Goal: Transaction & Acquisition: Download file/media

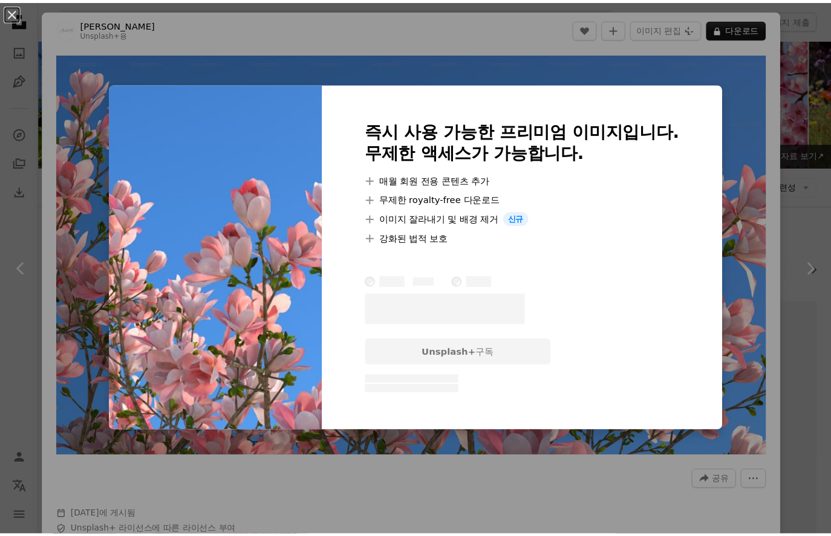
scroll to position [585, 0]
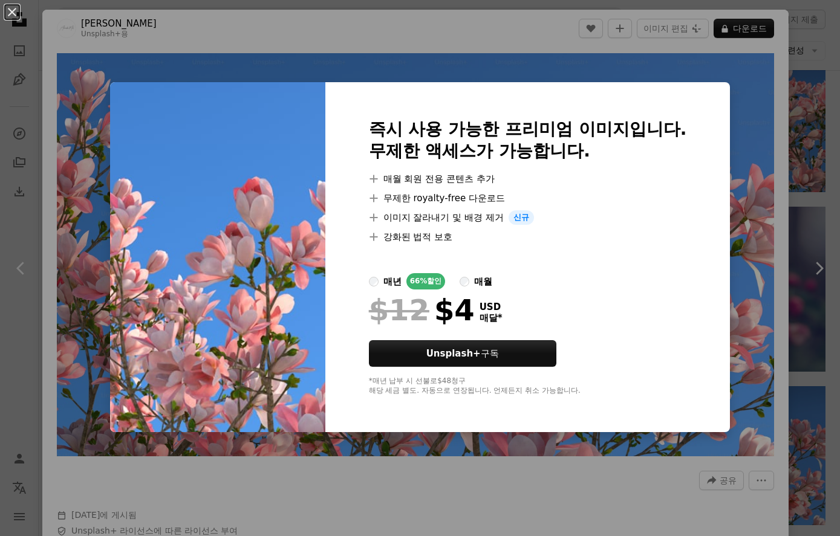
click at [812, 136] on div "An X shape 즉시 사용 가능한 프리미엄 이미지입니다. 무제한 액세스가 가능합니다. A plus sign 매월 회원 전용 콘텐츠 추가 A…" at bounding box center [420, 268] width 840 height 536
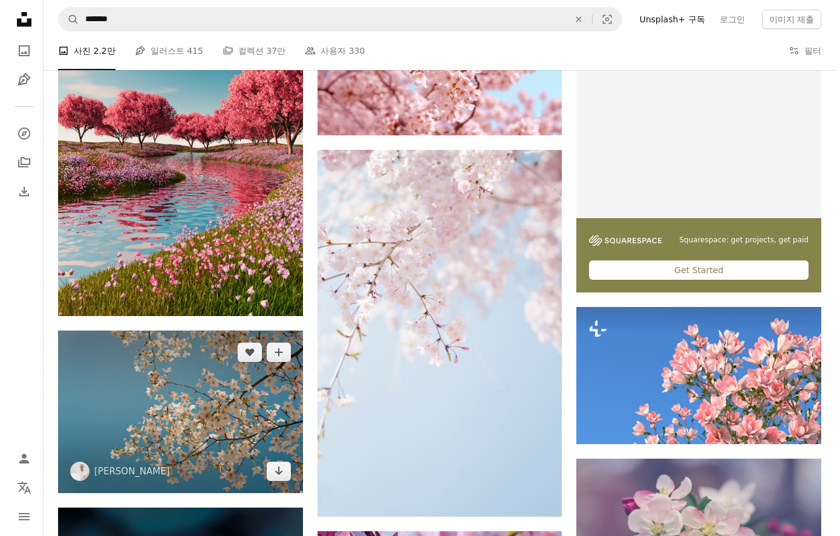
scroll to position [464, 0]
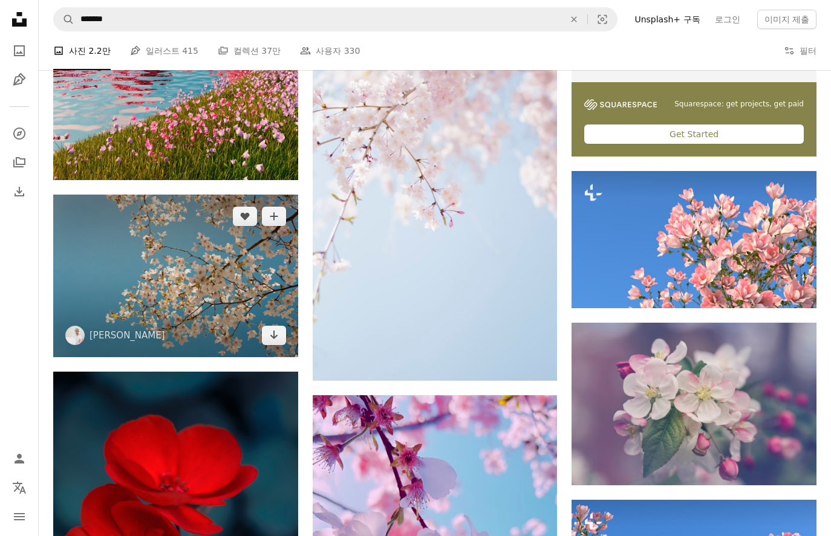
click at [225, 294] on img at bounding box center [175, 276] width 245 height 163
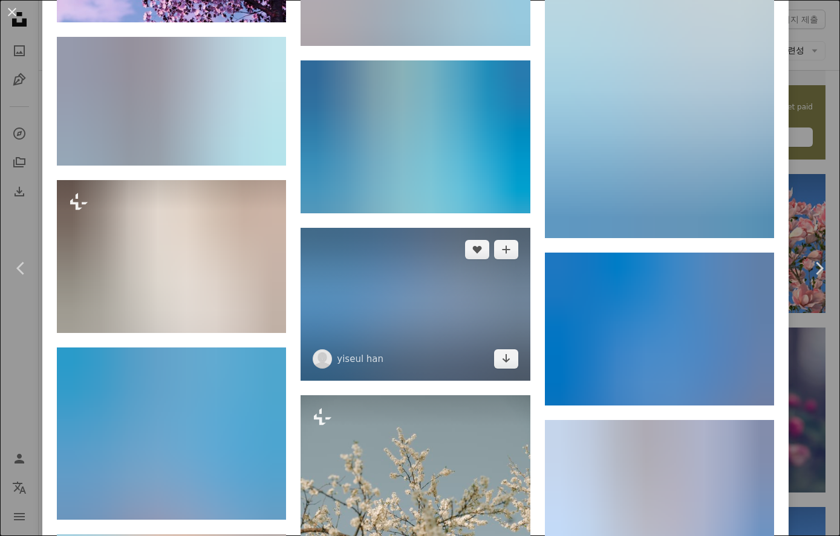
scroll to position [1391, 0]
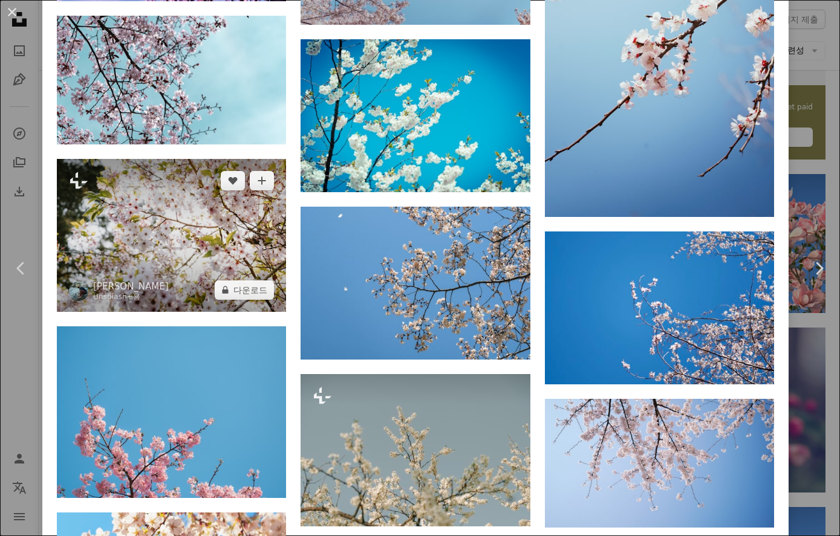
click at [229, 230] on img at bounding box center [171, 235] width 229 height 153
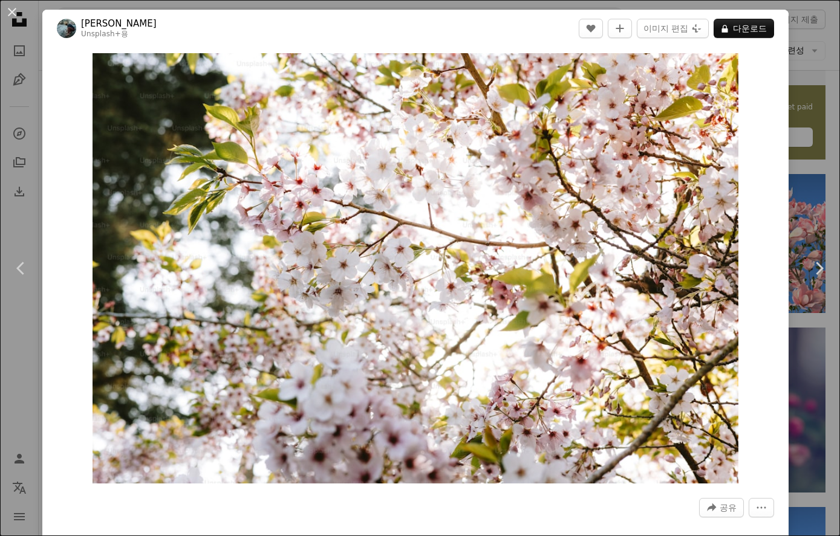
click at [814, 131] on div "An X shape Chevron left Chevron right [PERSON_NAME] Unsplash+ 용 A heart A plus …" at bounding box center [420, 268] width 840 height 536
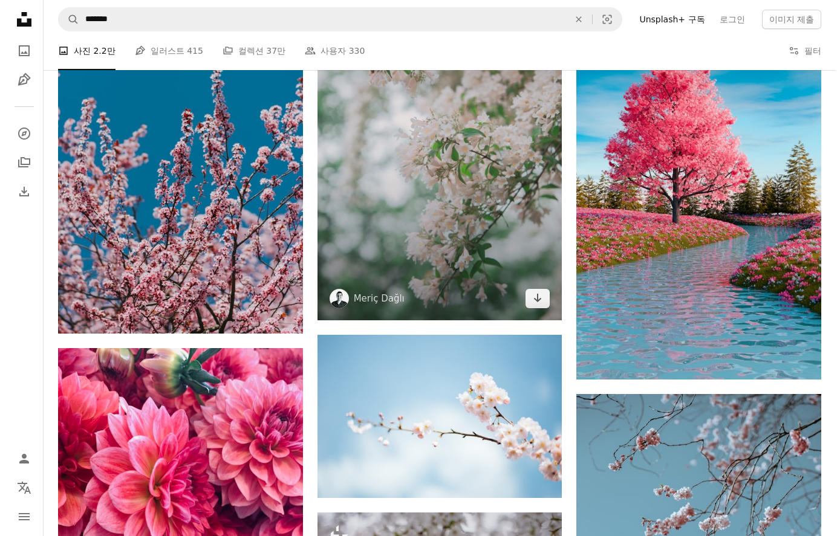
scroll to position [1251, 0]
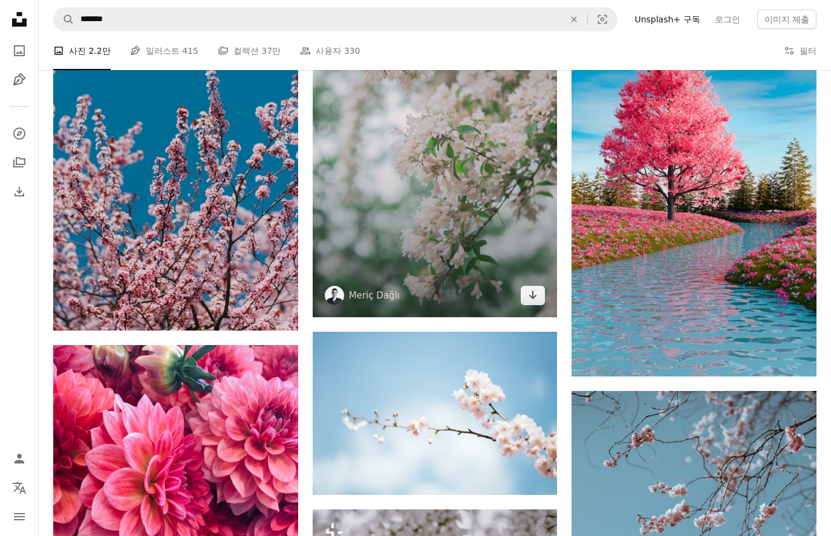
click at [448, 229] on img at bounding box center [435, 133] width 245 height 367
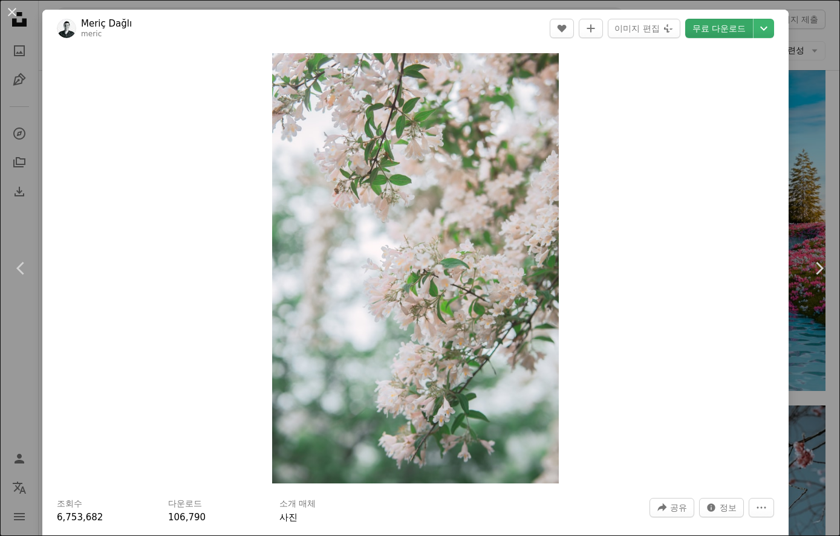
click at [700, 27] on link "무료 다운로드" at bounding box center [719, 28] width 68 height 19
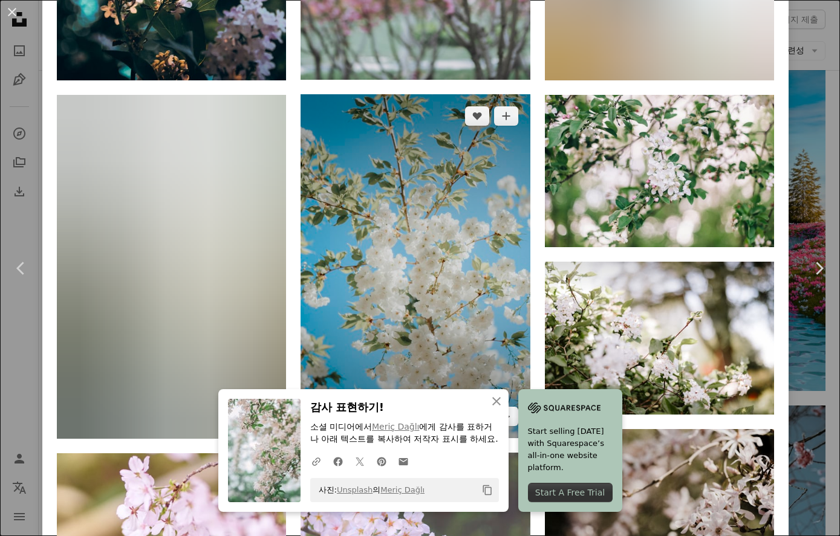
scroll to position [2117, 0]
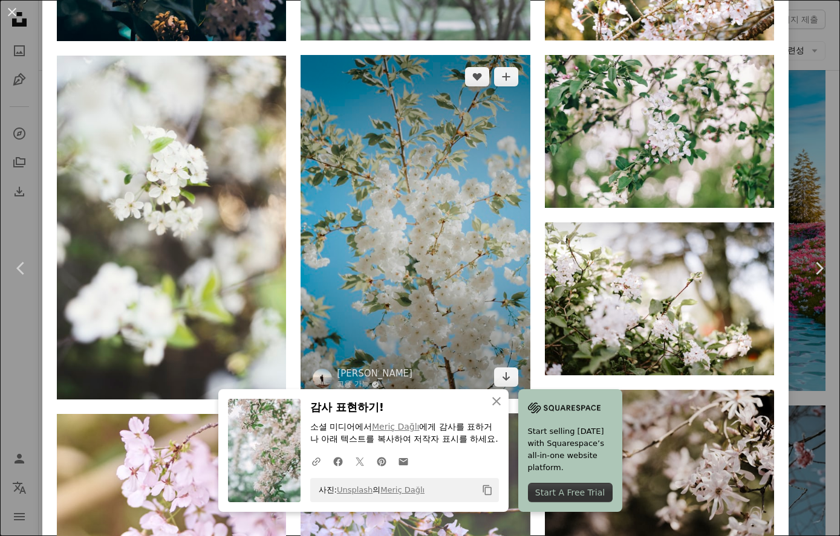
click at [438, 266] on img at bounding box center [415, 227] width 229 height 344
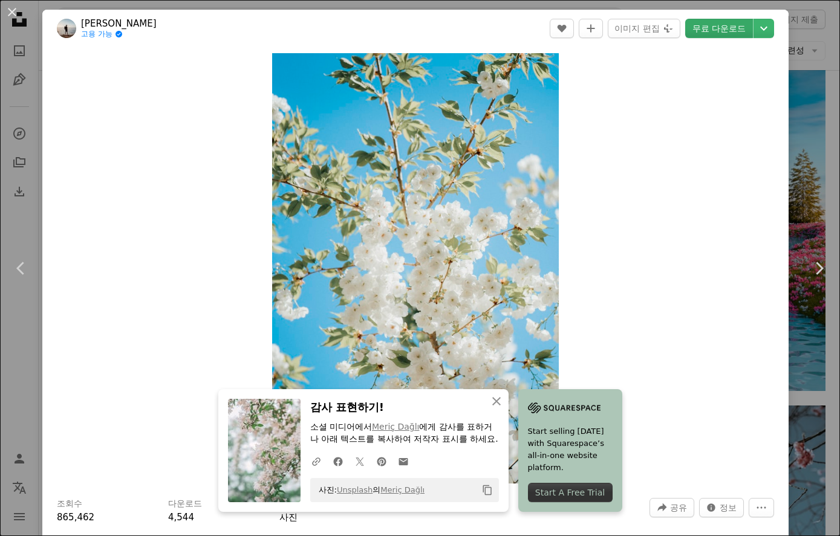
click at [691, 31] on link "무료 다운로드" at bounding box center [719, 28] width 68 height 19
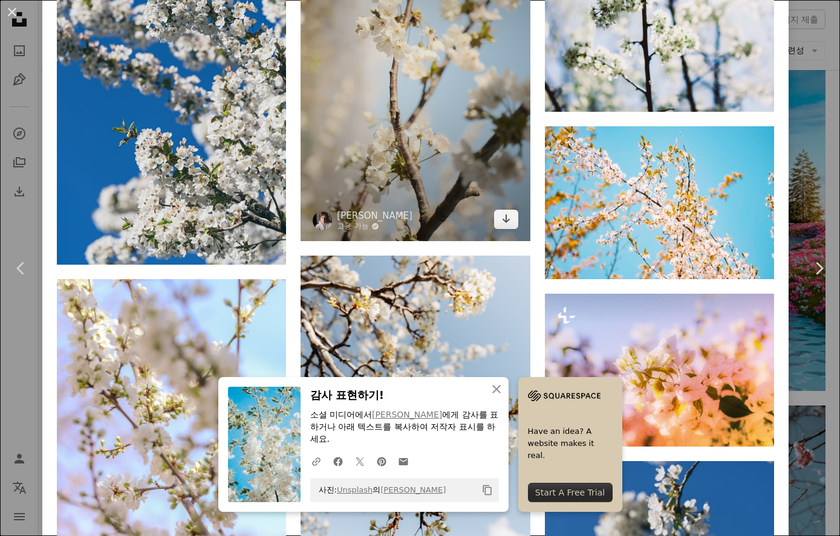
scroll to position [3084, 0]
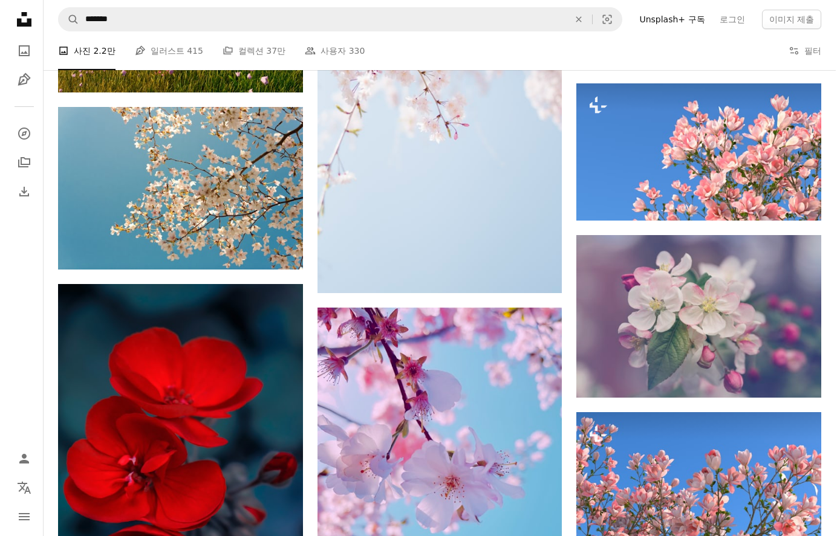
scroll to position [484, 0]
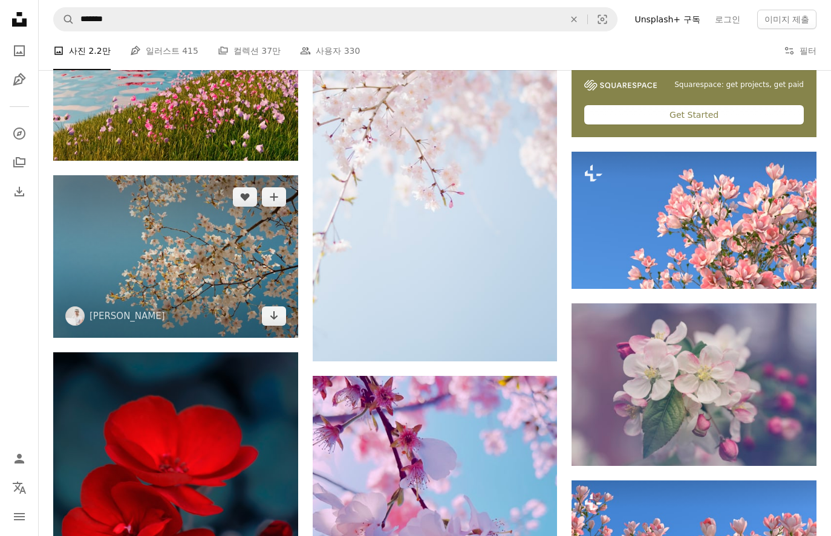
click at [281, 283] on img at bounding box center [175, 256] width 245 height 163
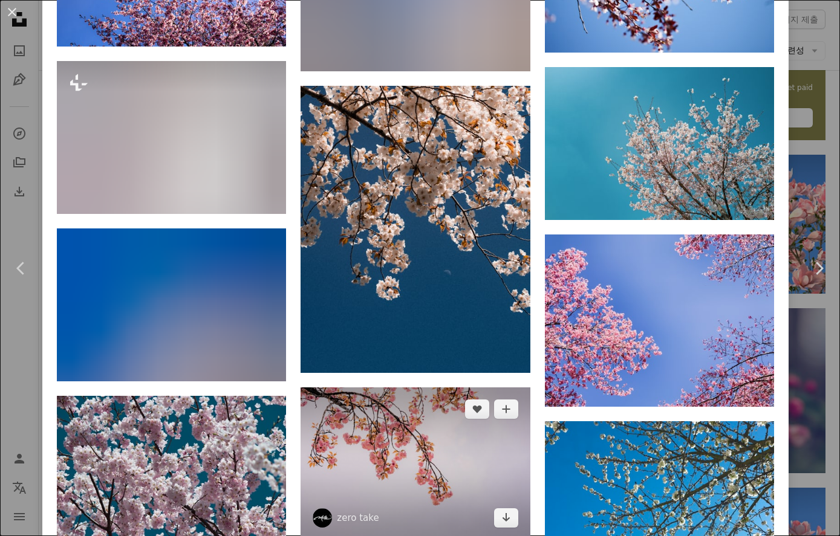
scroll to position [3024, 0]
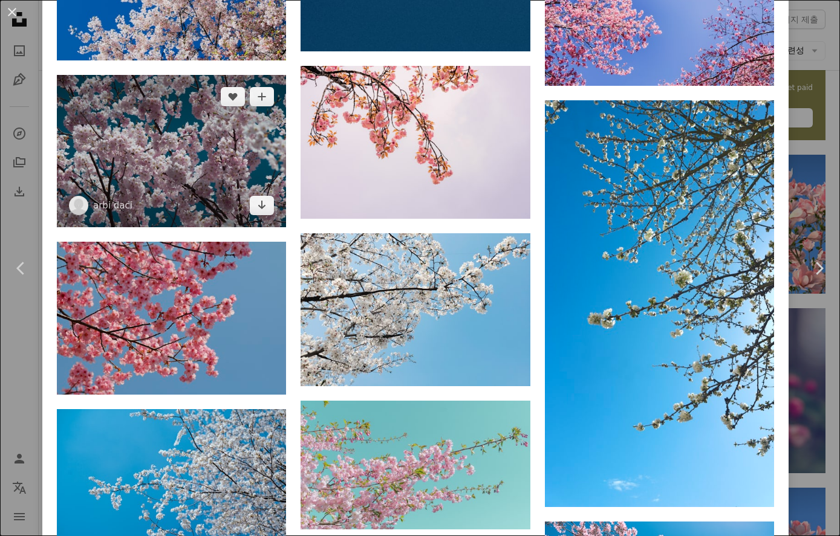
click at [212, 141] on img at bounding box center [171, 151] width 229 height 153
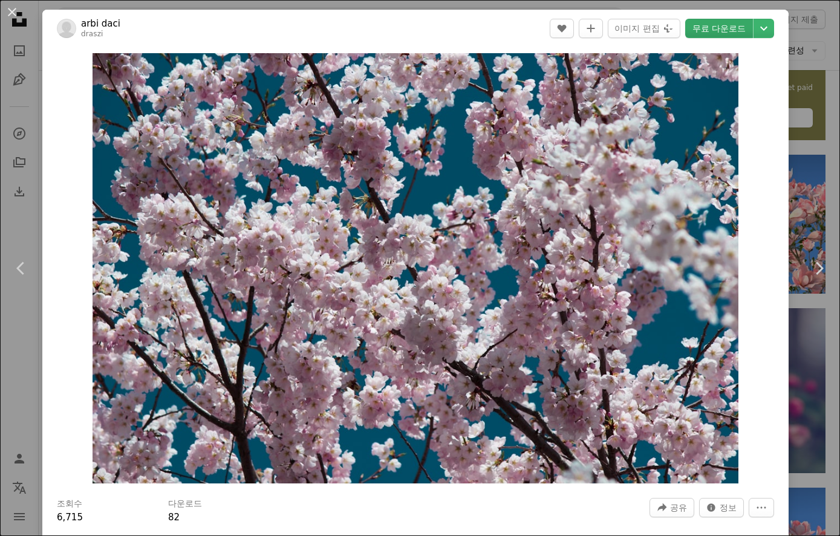
click at [721, 34] on link "무료 다운로드" at bounding box center [719, 28] width 68 height 19
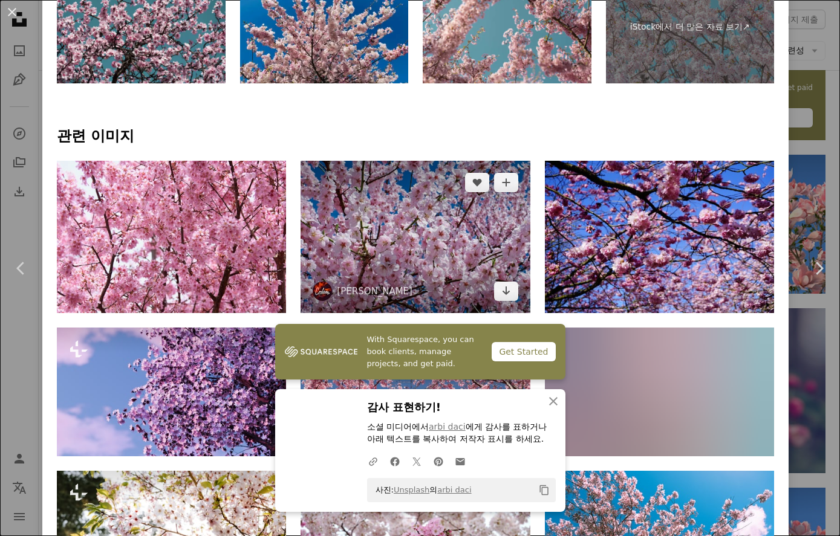
scroll to position [726, 0]
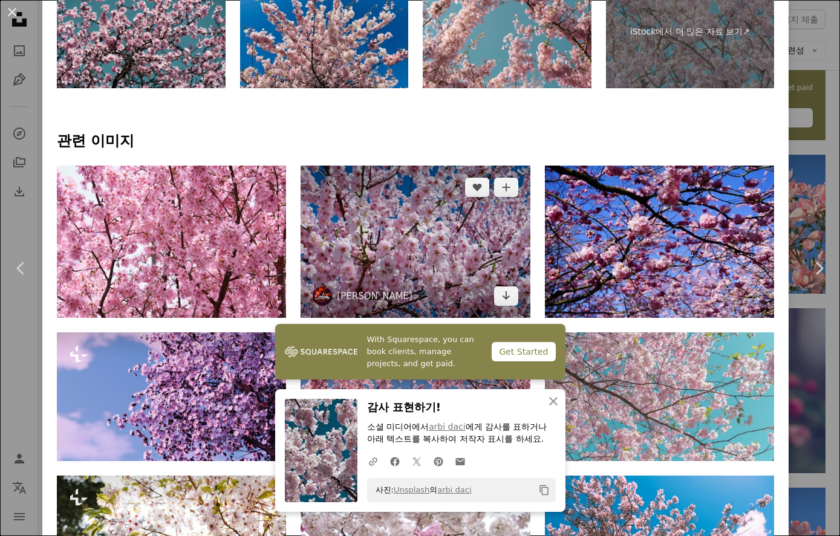
click at [390, 240] on img at bounding box center [415, 242] width 229 height 153
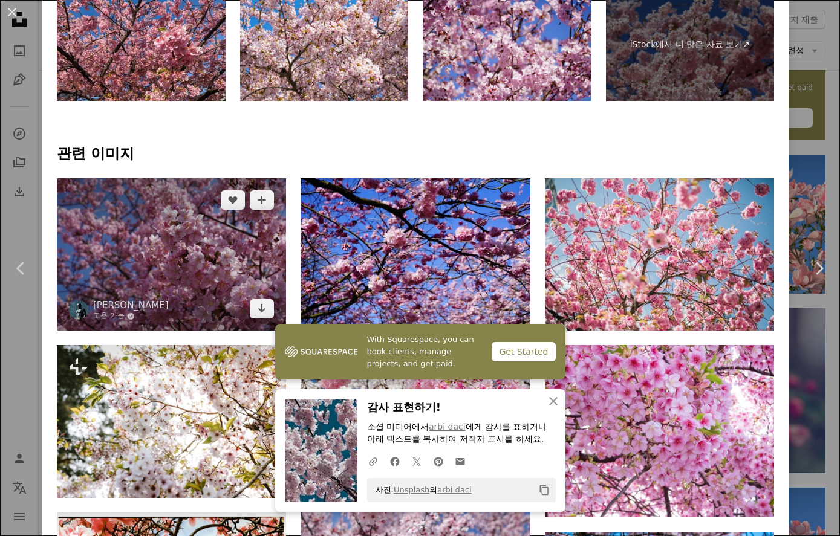
scroll to position [786, 0]
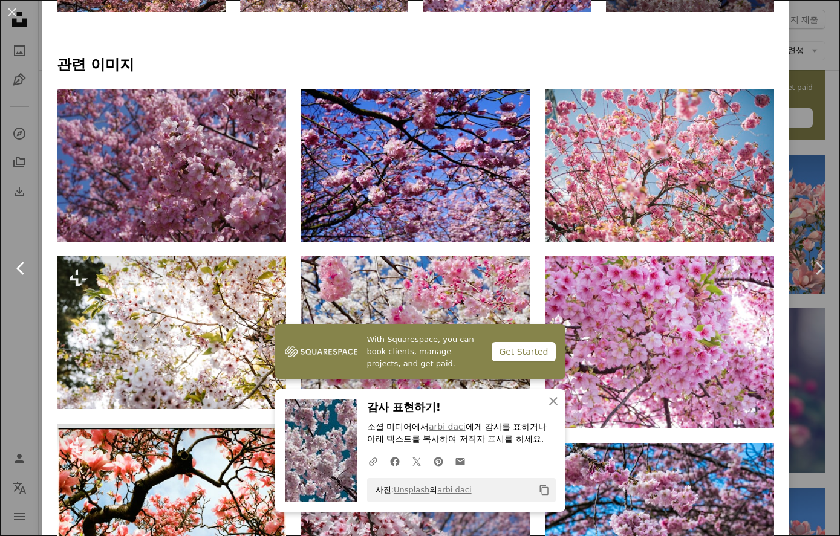
click at [20, 276] on icon "Chevron left" at bounding box center [20, 268] width 19 height 19
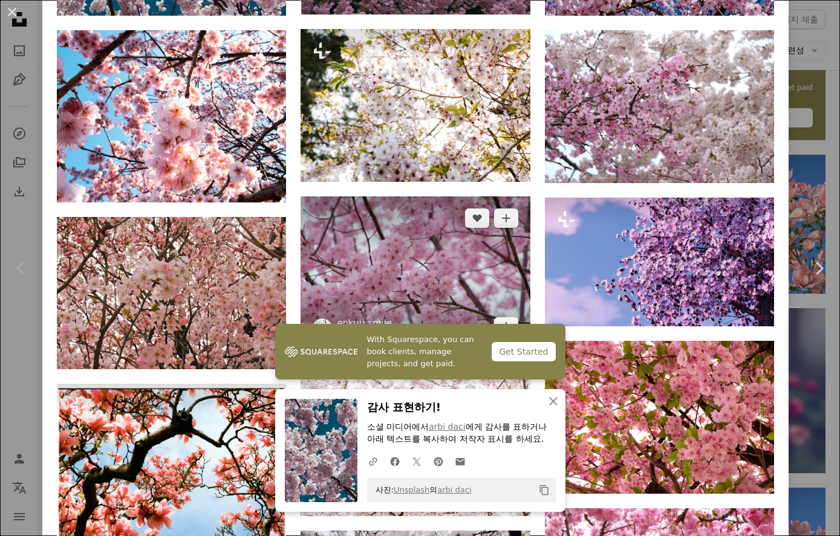
scroll to position [1029, 0]
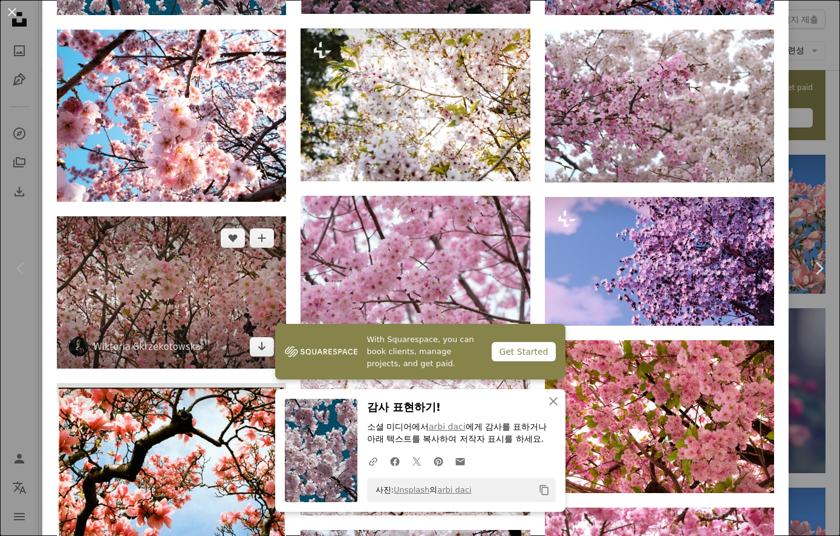
click at [241, 288] on img at bounding box center [171, 293] width 229 height 153
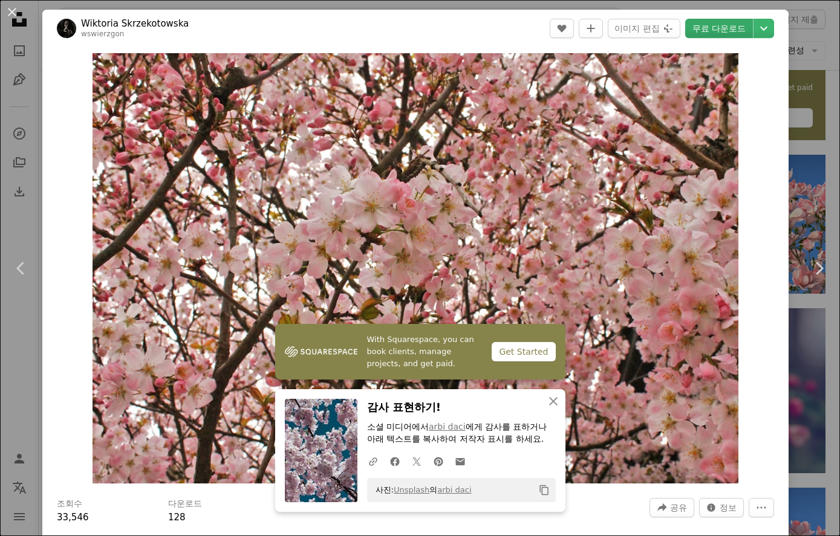
click at [705, 28] on link "무료 다운로드" at bounding box center [719, 28] width 68 height 19
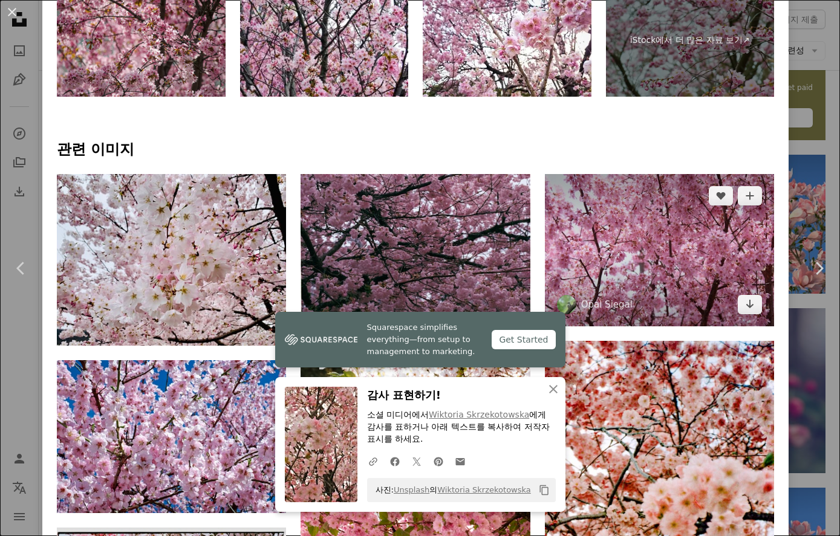
scroll to position [665, 0]
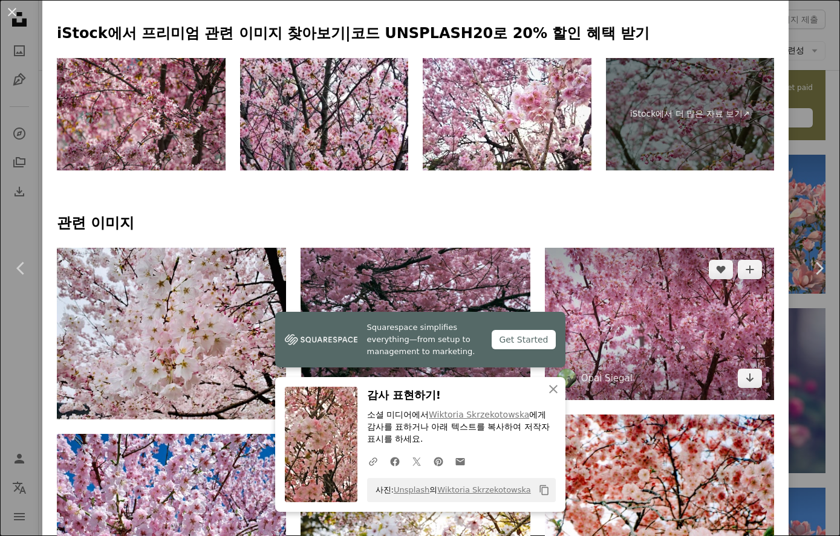
click at [624, 310] on img at bounding box center [659, 324] width 229 height 153
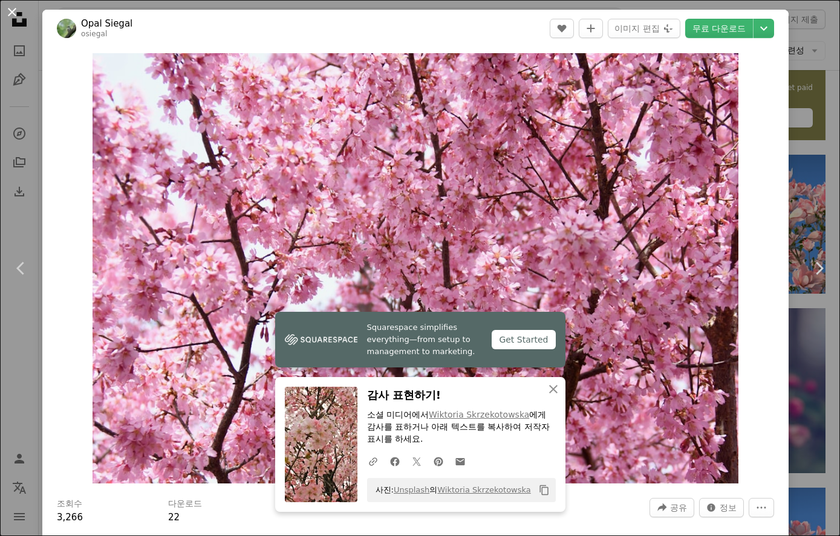
click at [16, 16] on button "An X shape" at bounding box center [12, 12] width 15 height 15
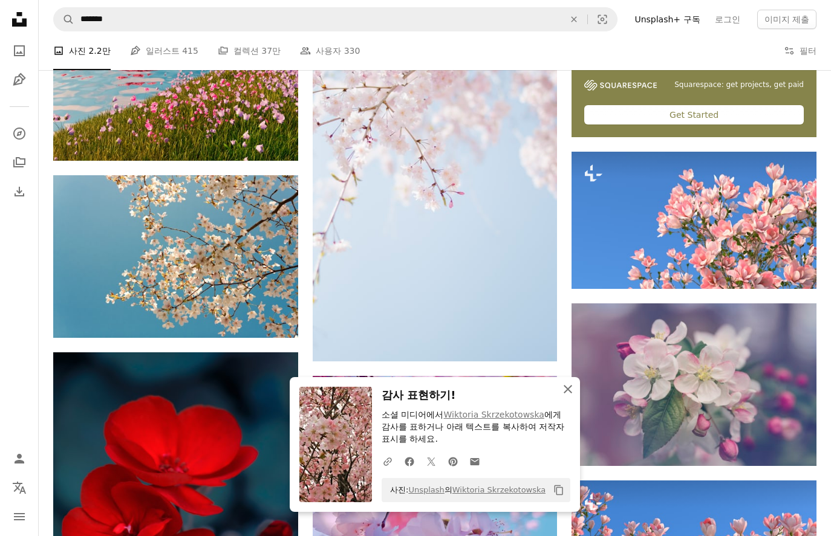
click at [576, 396] on button "An X shape 닫기" at bounding box center [568, 389] width 24 height 24
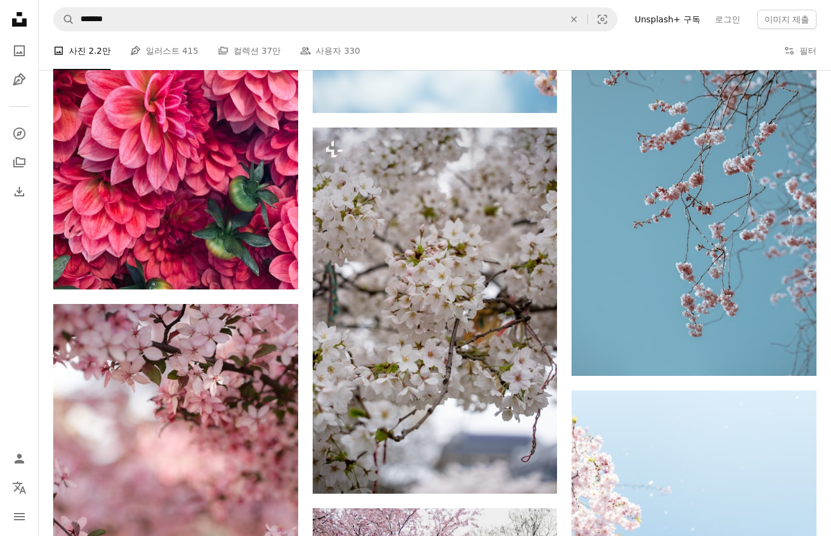
scroll to position [1149, 0]
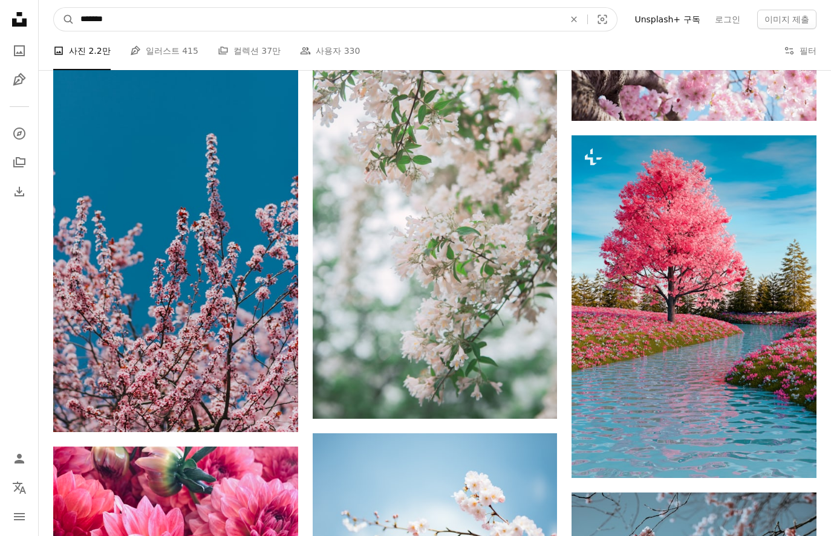
click at [187, 23] on input "*******" at bounding box center [317, 19] width 486 height 23
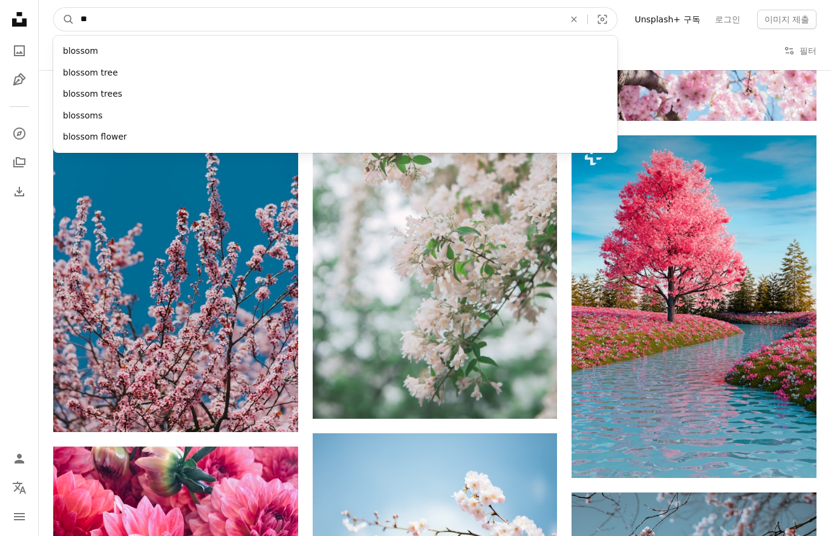
type input "*"
type input "*****"
click button "A magnifying glass" at bounding box center [64, 19] width 21 height 23
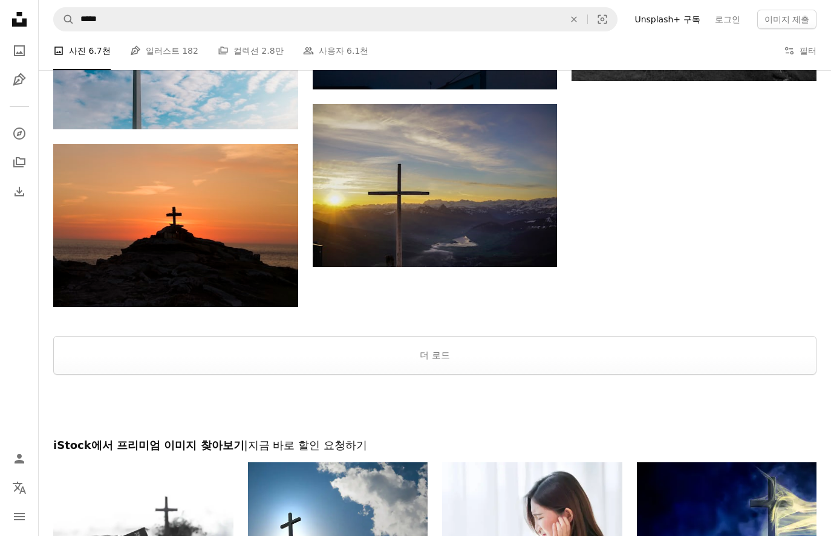
scroll to position [1663, 0]
